Goal: Find specific page/section: Find specific page/section

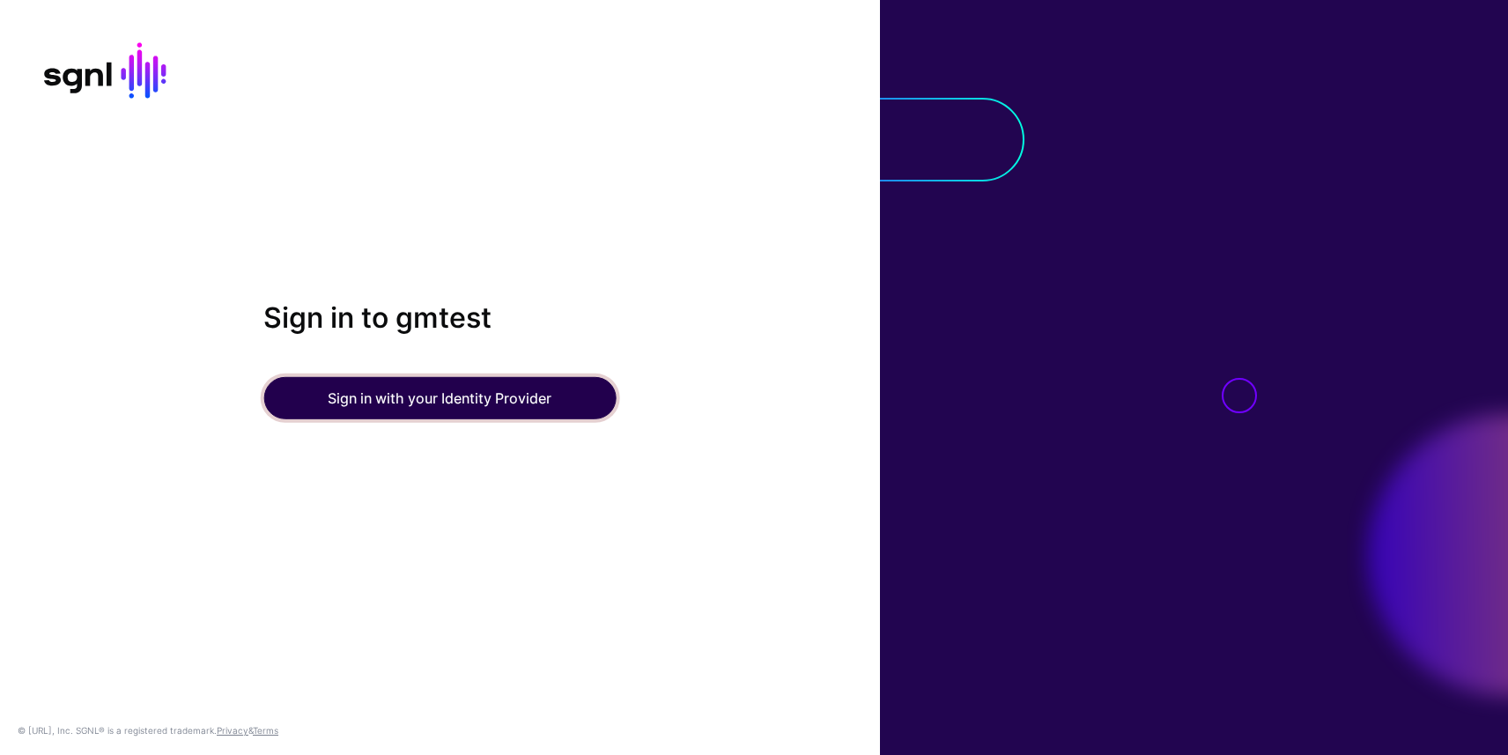
click at [339, 392] on button "Sign in with your Identity Provider" at bounding box center [439, 398] width 352 height 42
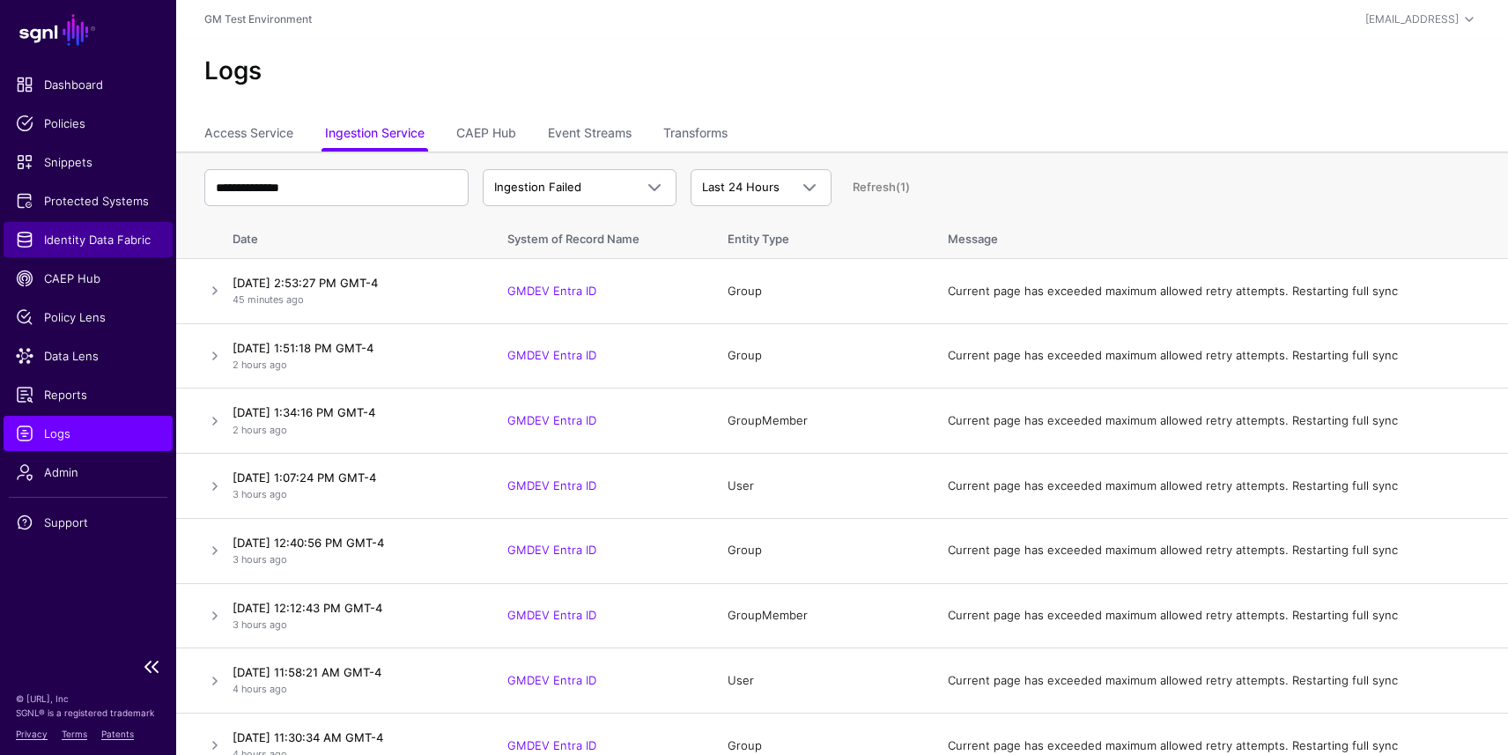
click at [91, 232] on span "Identity Data Fabric" at bounding box center [88, 240] width 144 height 18
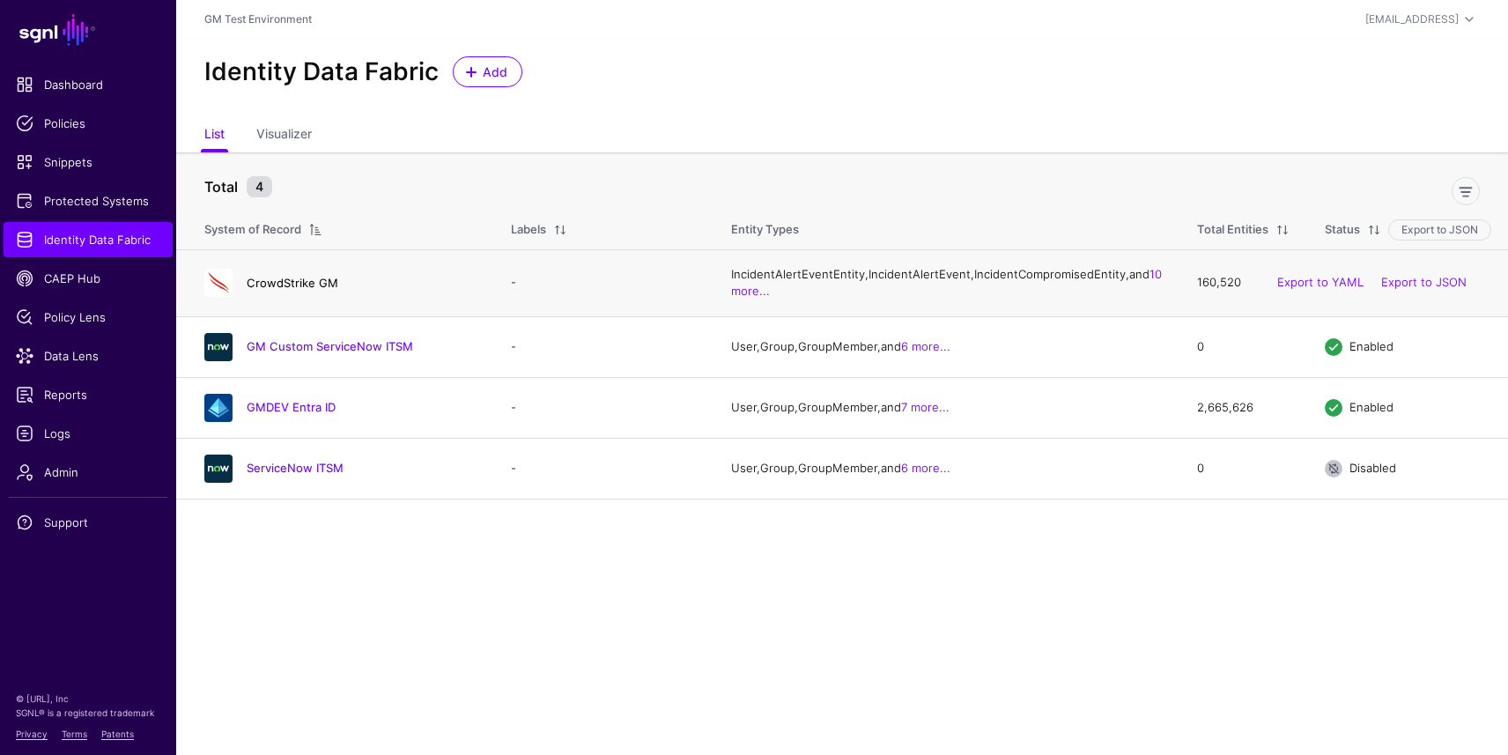
click at [290, 290] on link "CrowdStrike GM" at bounding box center [293, 283] width 92 height 14
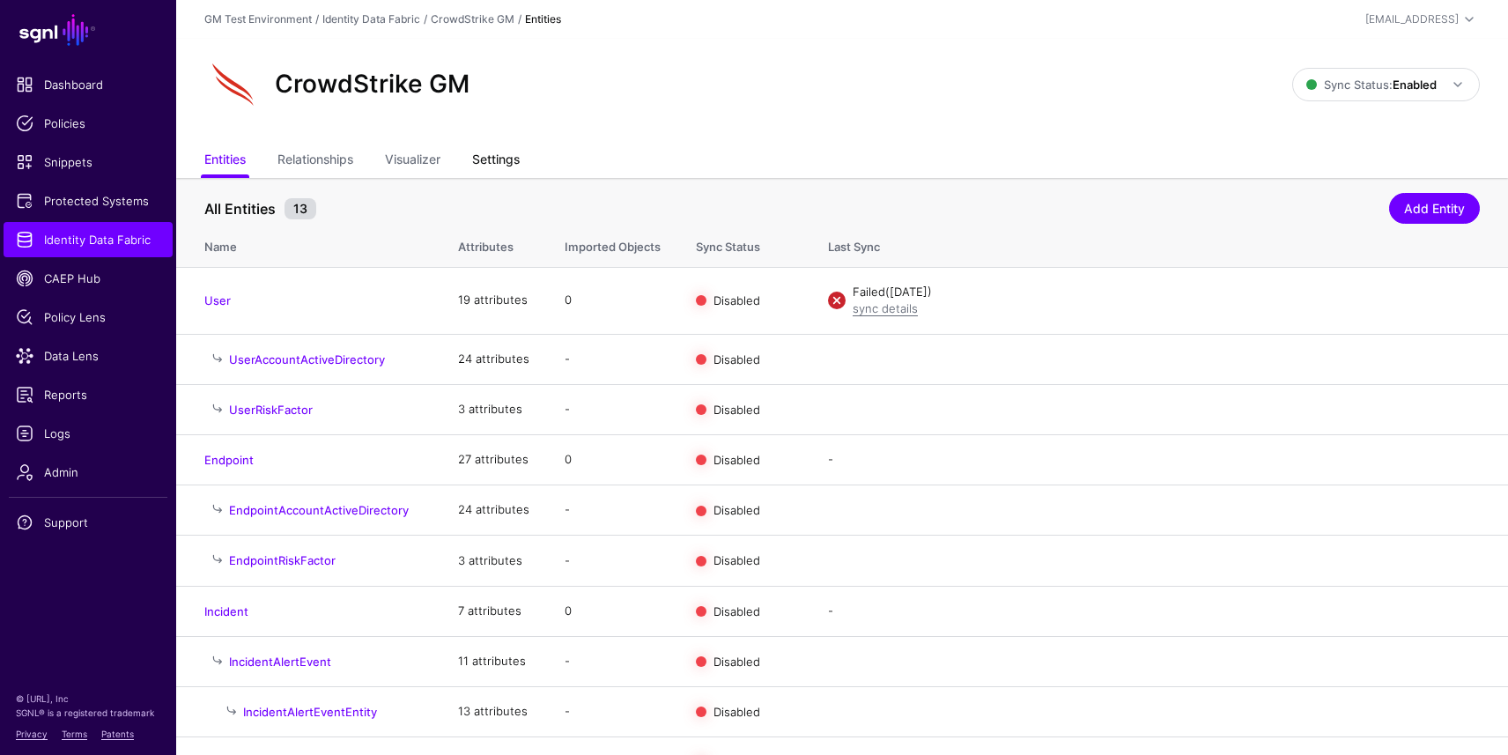
click at [499, 164] on link "Settings" at bounding box center [496, 160] width 48 height 33
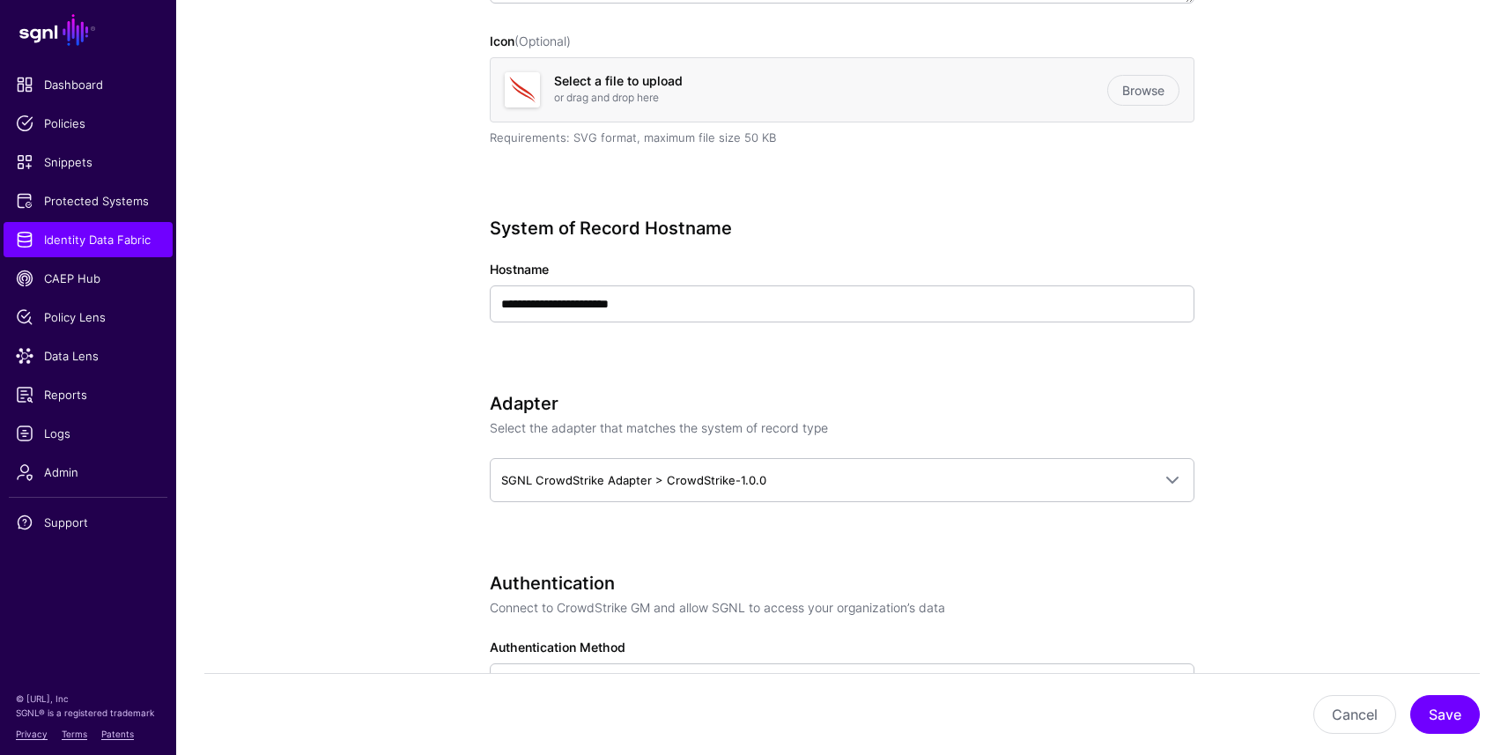
scroll to position [520, 0]
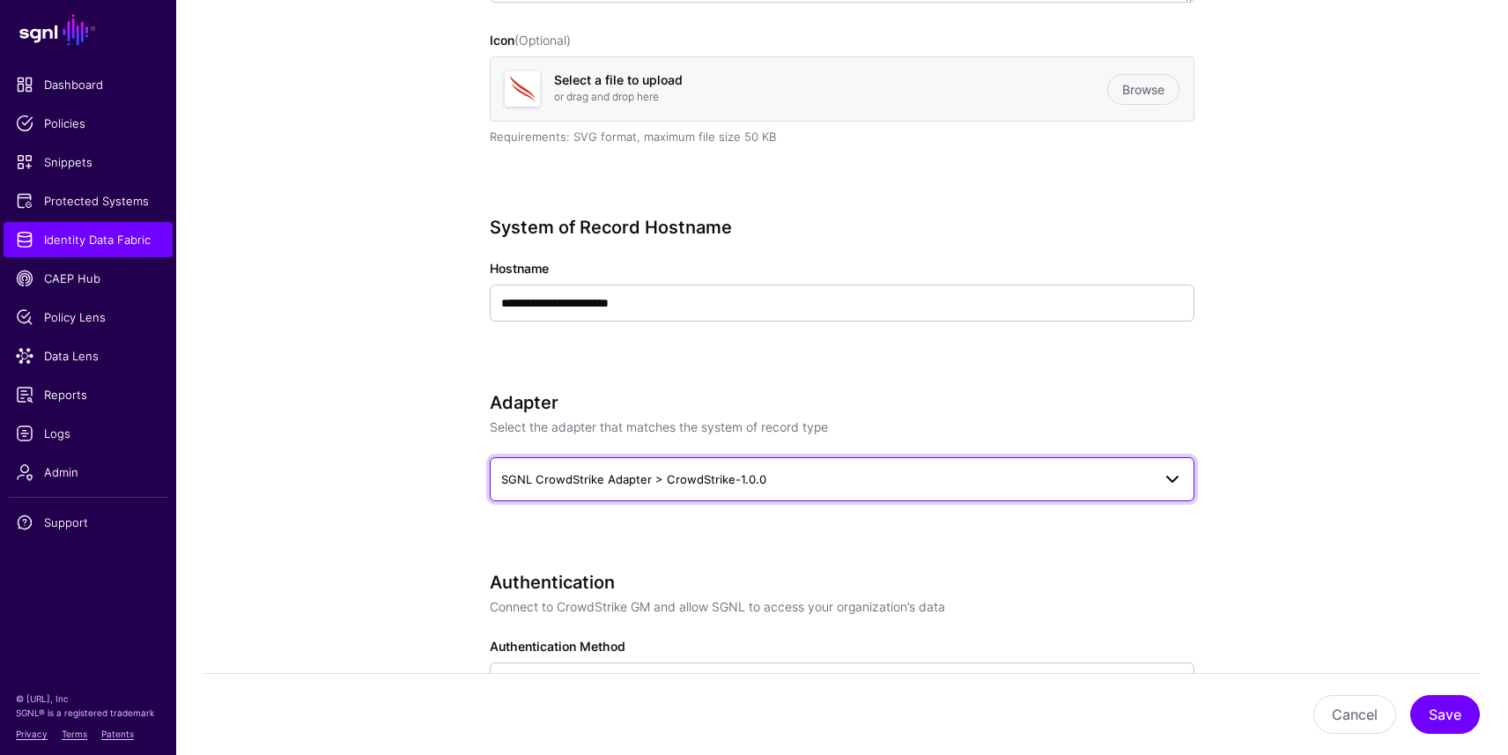
click at [773, 473] on span "SGNL CrowdStrike Adapter > CrowdStrike-1.0.0" at bounding box center [826, 478] width 650 height 19
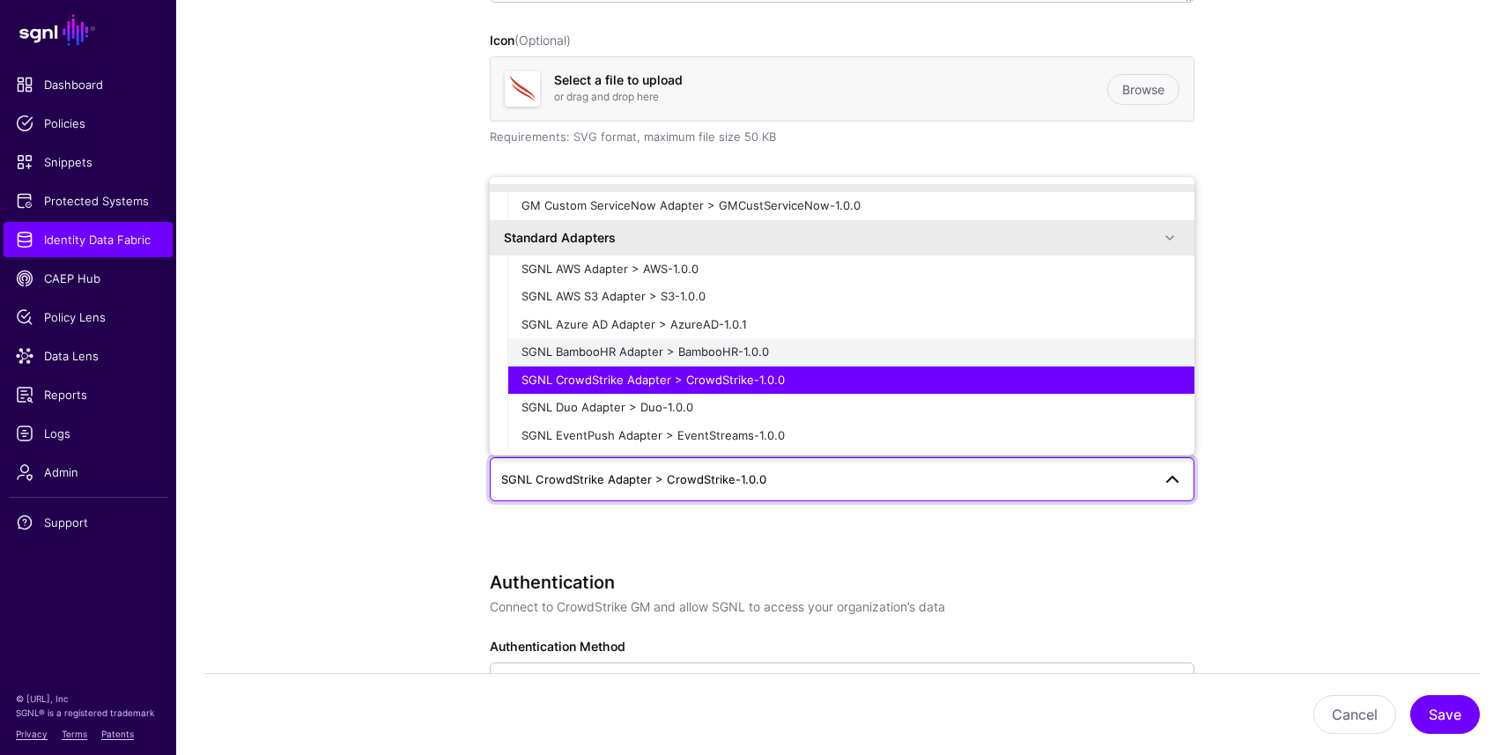
scroll to position [51, 0]
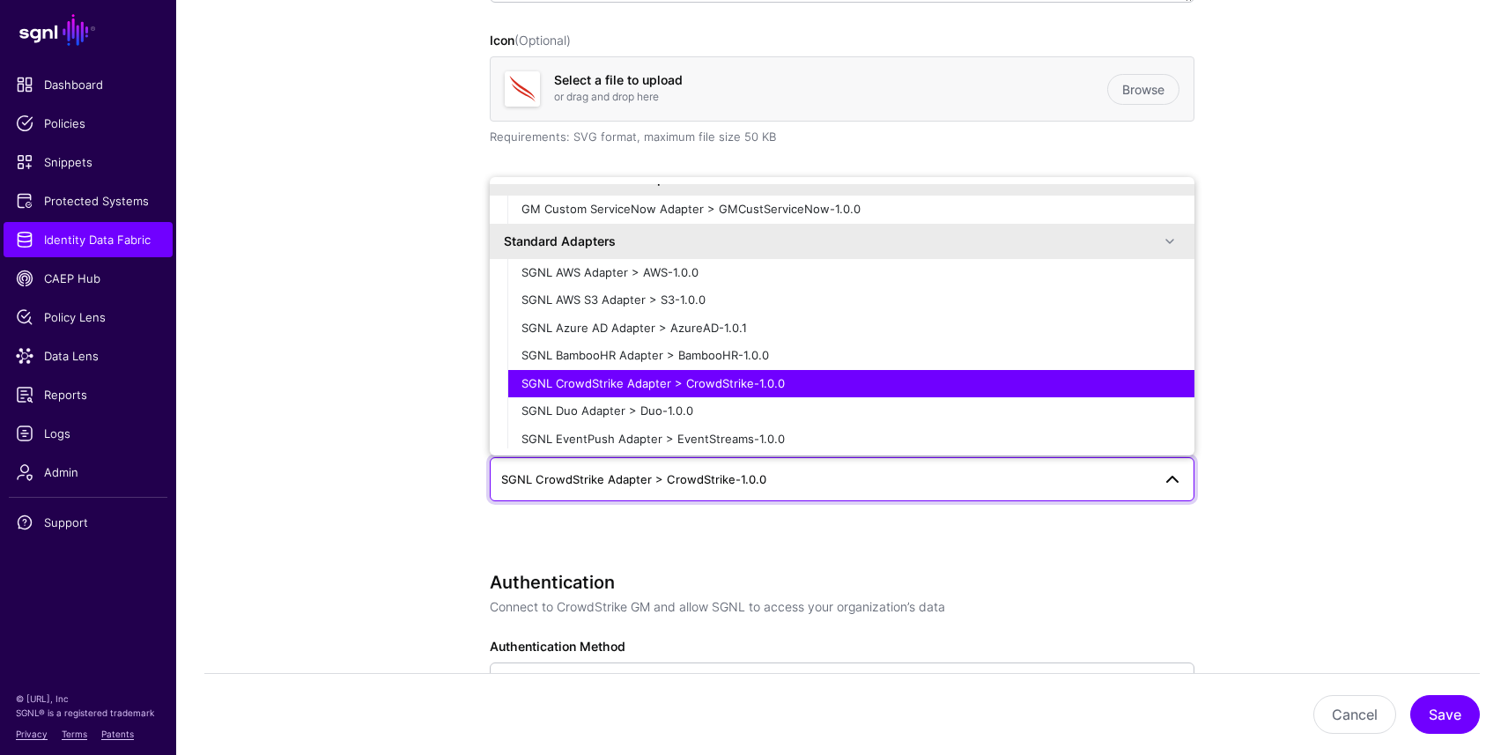
click at [761, 488] on span "SGNL CrowdStrike Adapter > CrowdStrike-1.0.0" at bounding box center [842, 478] width 682 height 21
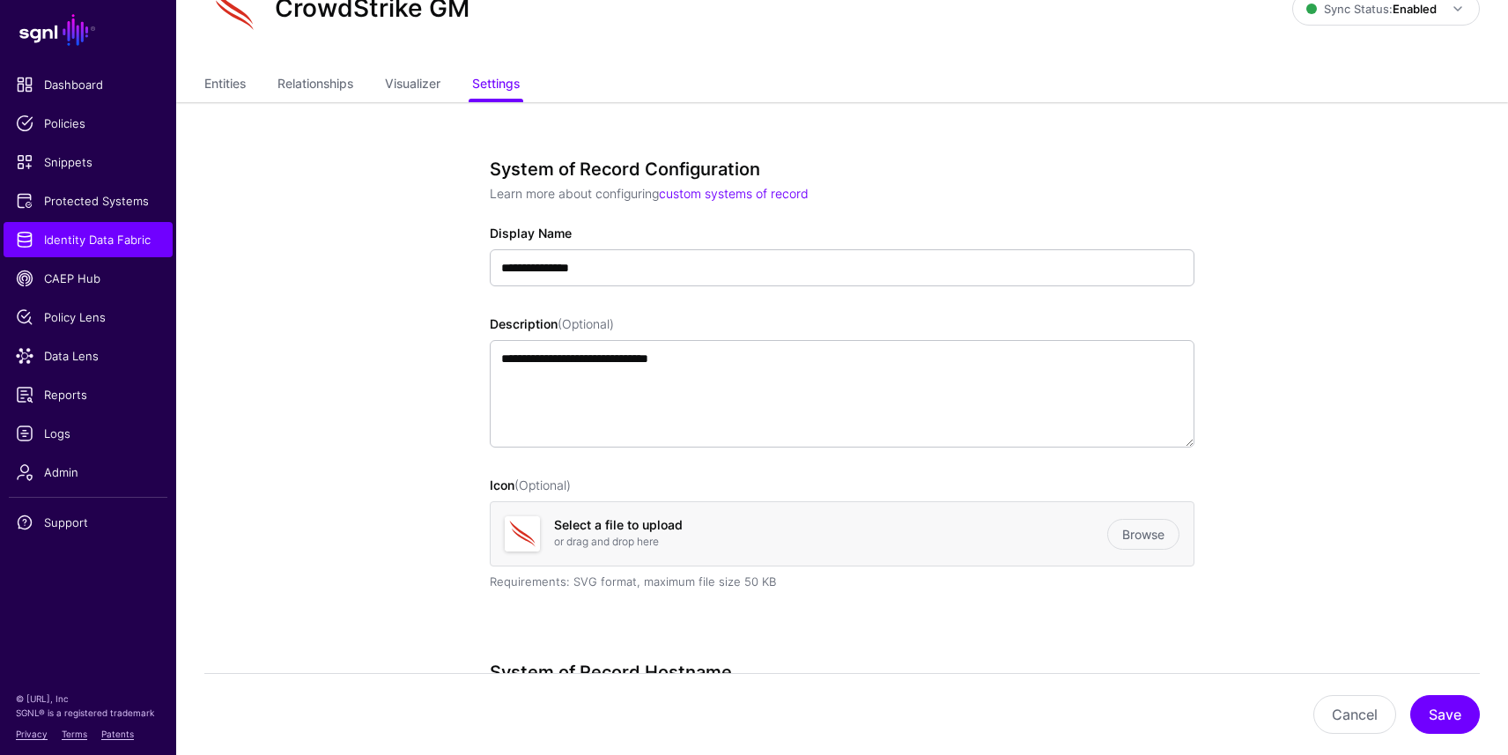
scroll to position [0, 0]
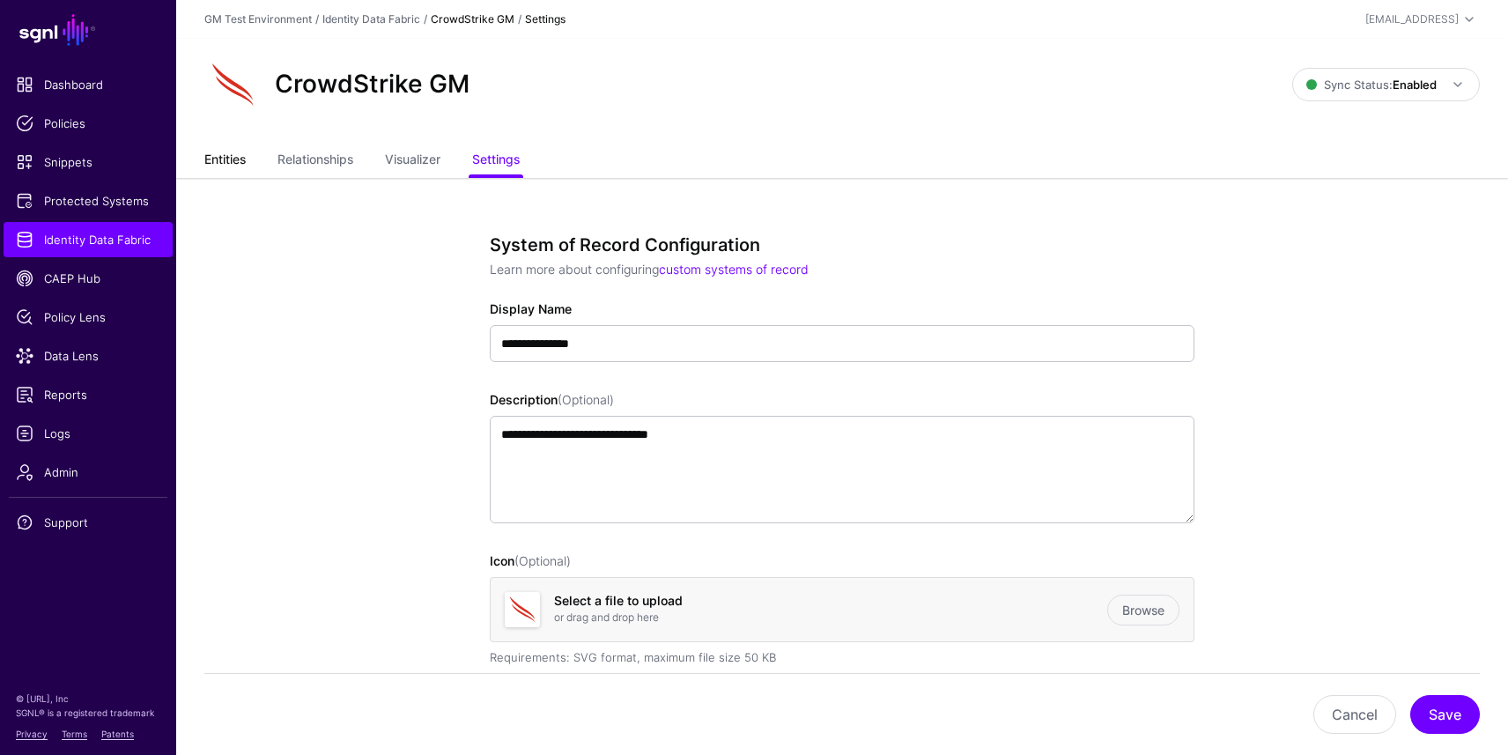
click at [239, 151] on link "Entities" at bounding box center [224, 160] width 41 height 33
